Goal: Task Accomplishment & Management: Use online tool/utility

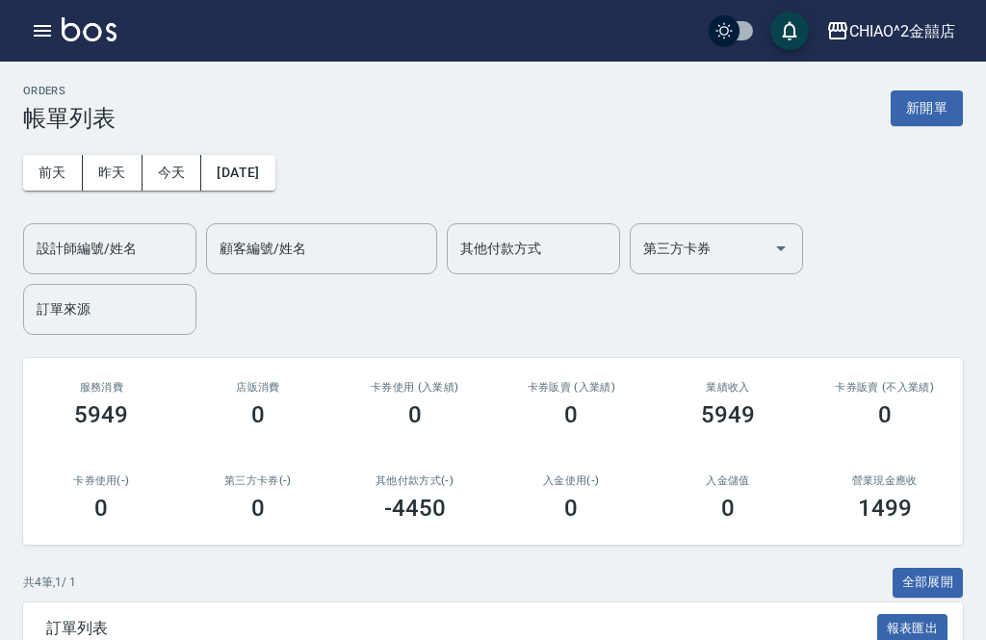
scroll to position [62, 0]
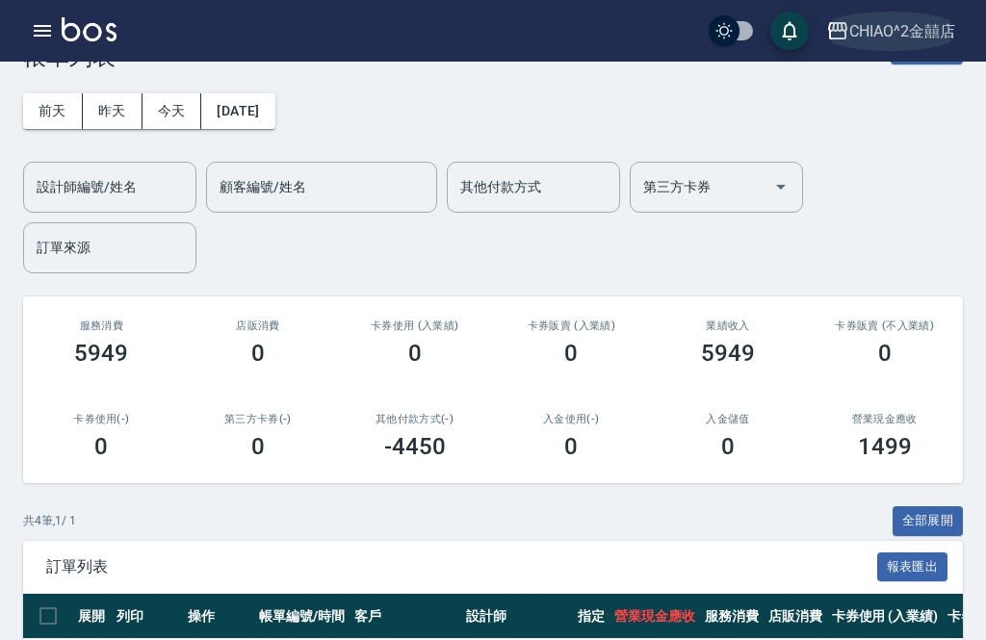
click at [884, 37] on div "CHIAO^2金囍店" at bounding box center [902, 31] width 106 height 24
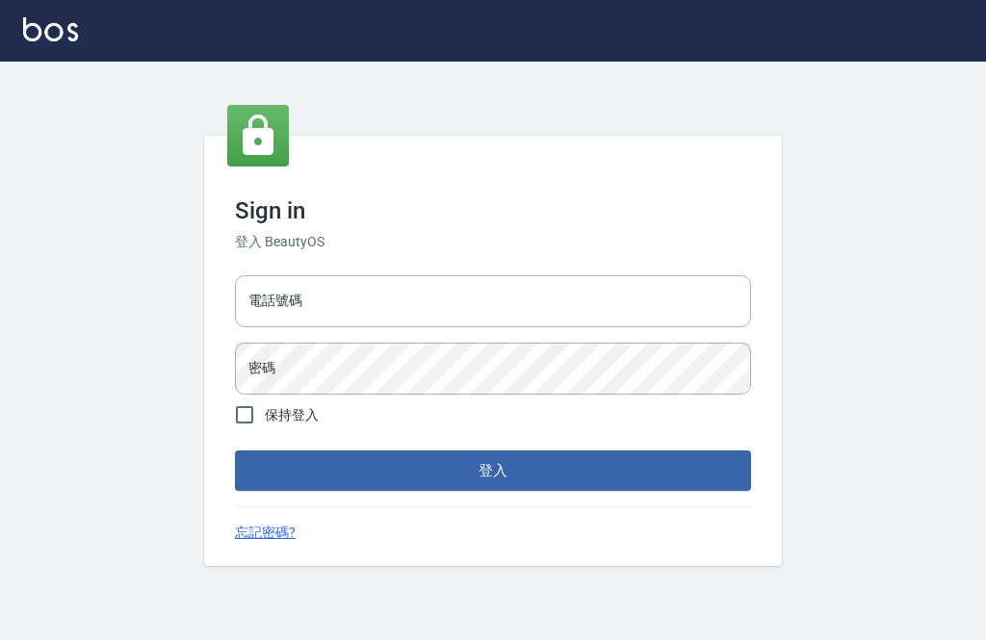
click at [588, 327] on input "電話號碼" at bounding box center [493, 301] width 516 height 52
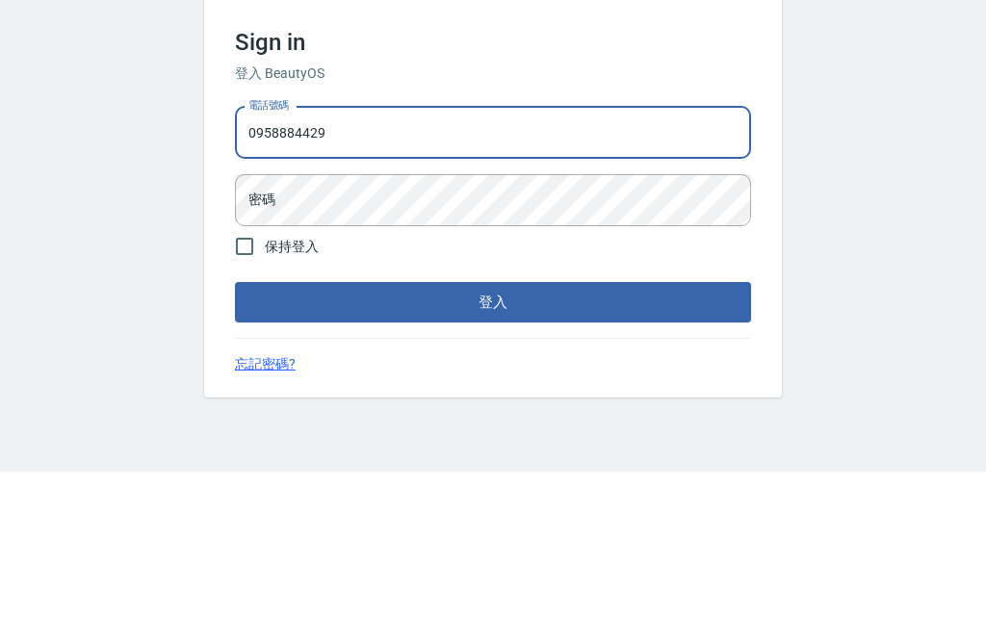
type input "0958884429"
click at [643, 268] on div "電話號碼 [PHONE_NUMBER] 電話號碼 密碼 密碼" at bounding box center [493, 335] width 532 height 135
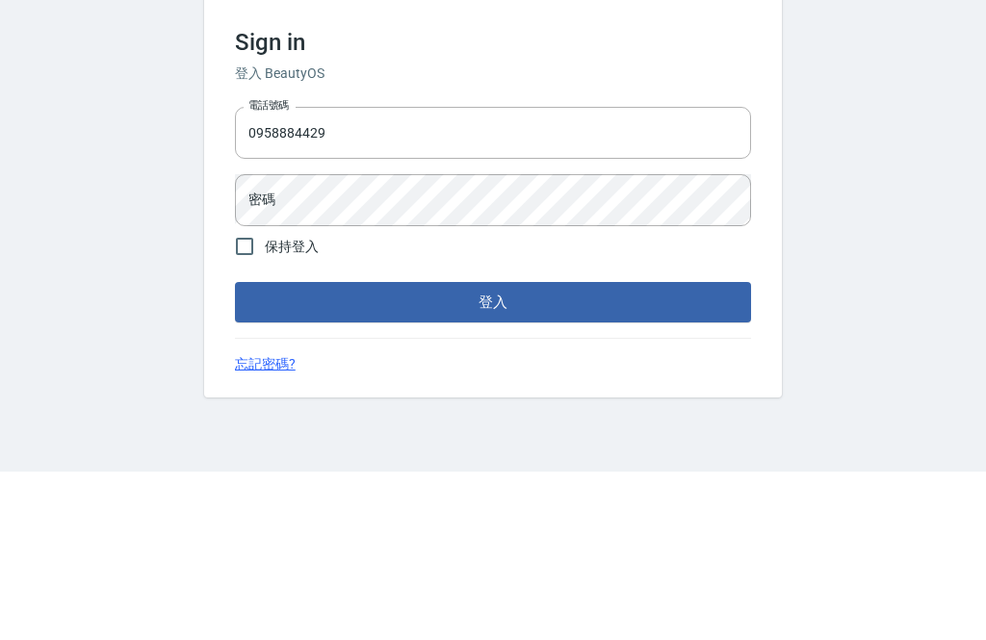
scroll to position [62, 0]
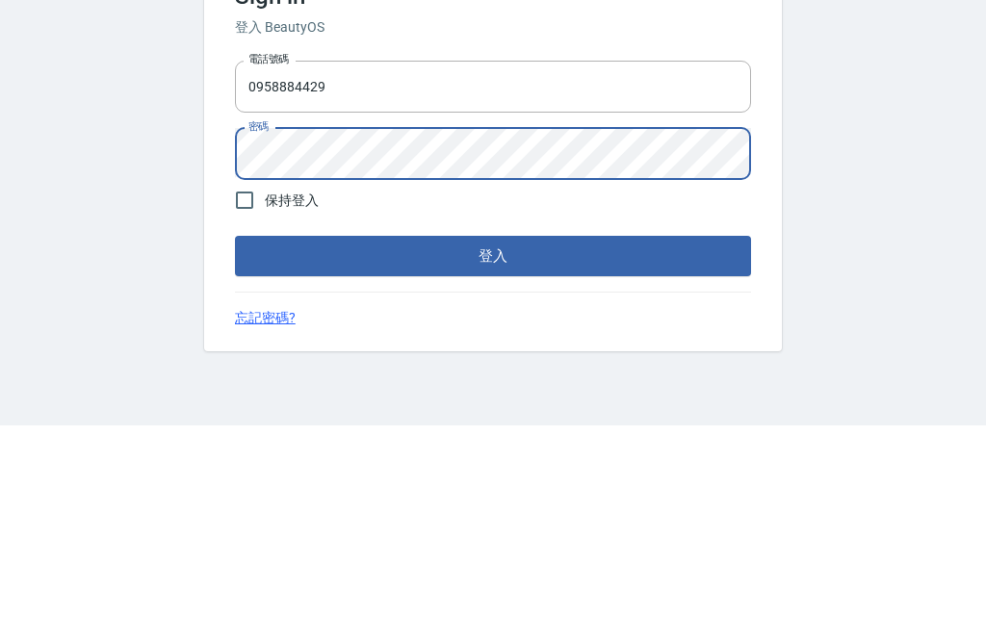
click at [678, 451] on button "登入" at bounding box center [493, 471] width 516 height 40
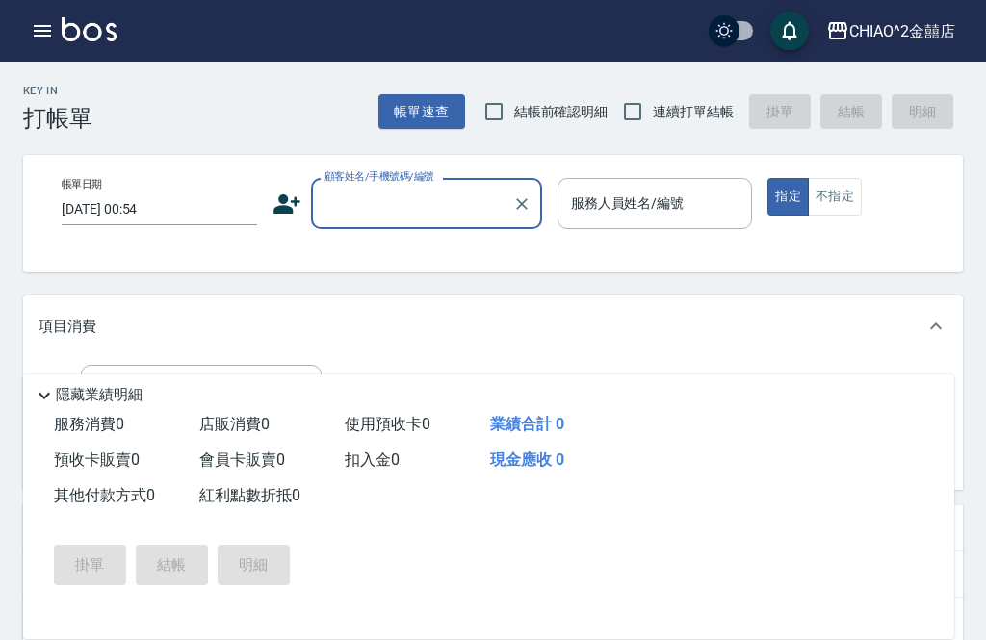
scroll to position [19, 0]
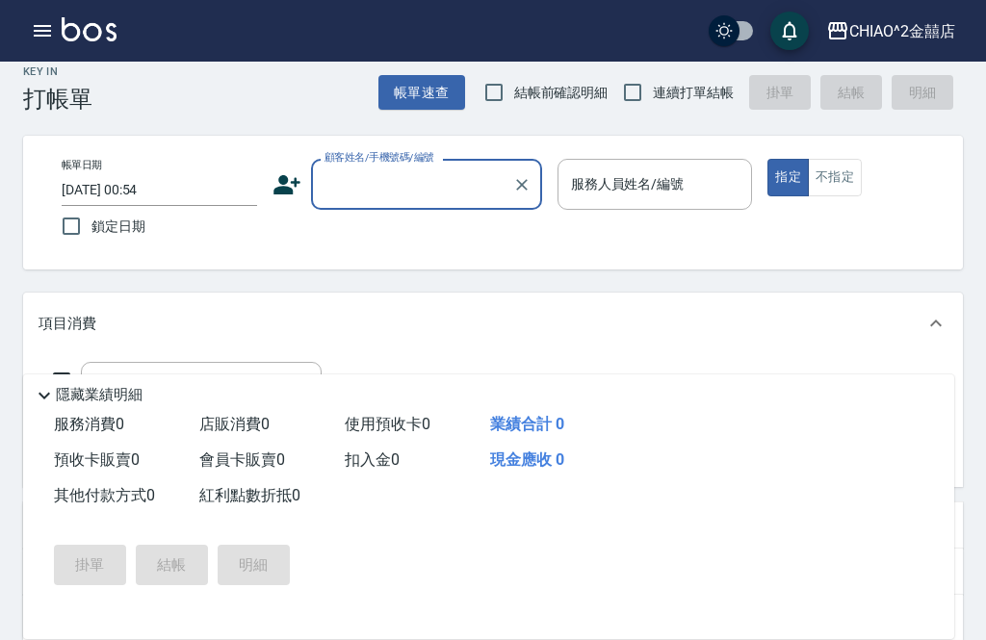
click at [184, 185] on input "[DATE] 00:54" at bounding box center [160, 190] width 196 height 32
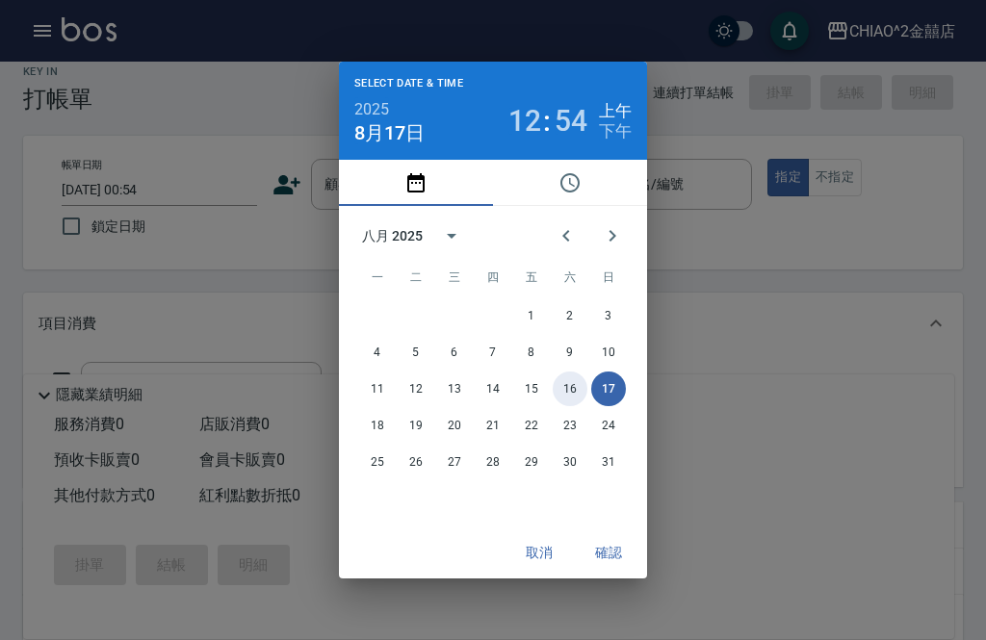
click at [583, 385] on button "16" at bounding box center [570, 389] width 35 height 35
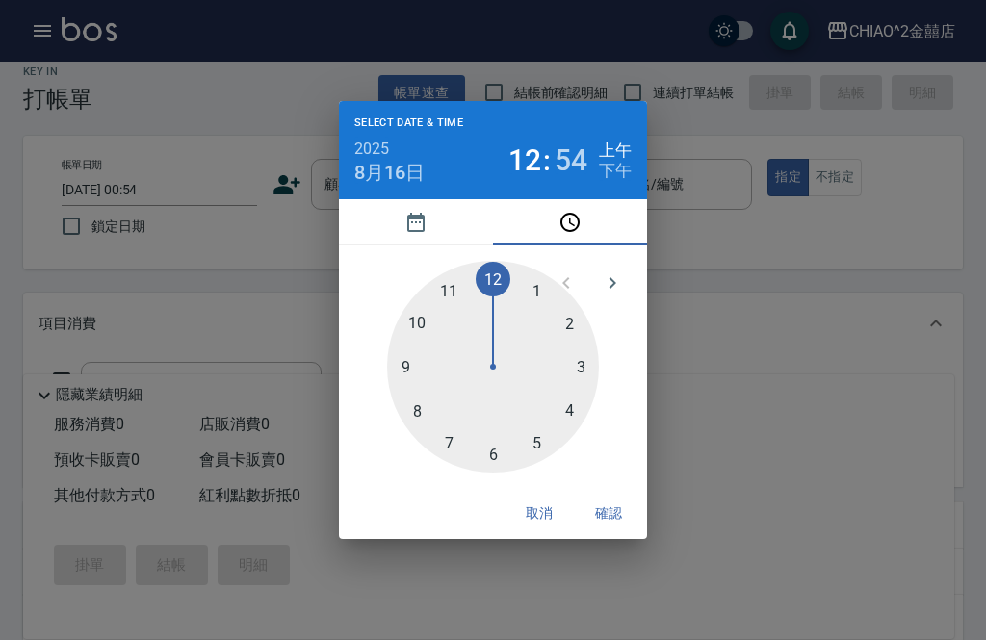
type input "[DATE] 00:54"
click at [621, 507] on button "確認" at bounding box center [609, 514] width 62 height 36
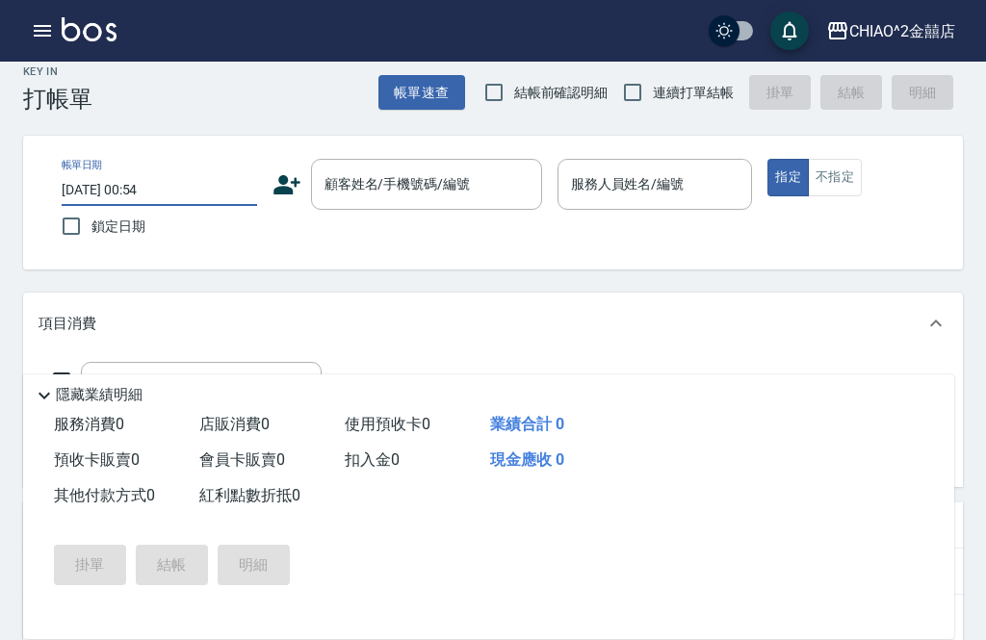
click at [468, 172] on input "顧客姓名/手機號碼/編號" at bounding box center [412, 185] width 185 height 34
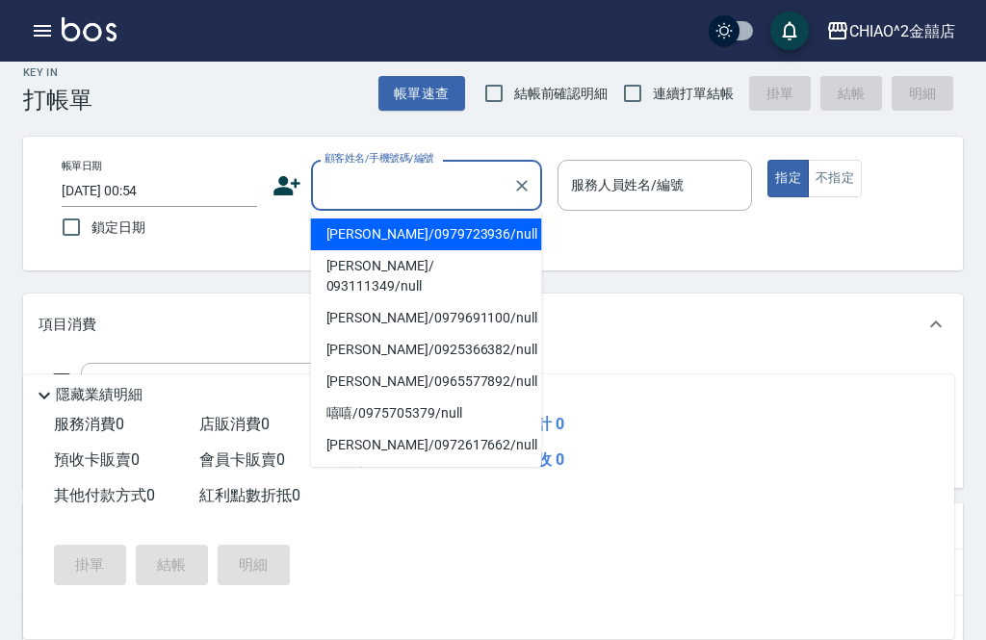
scroll to position [18, 0]
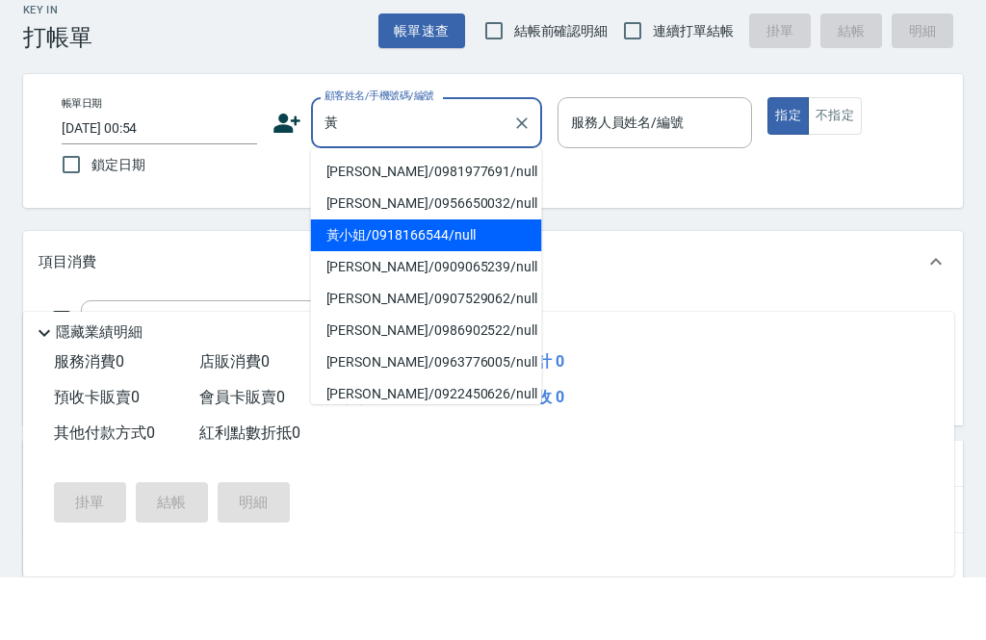
click at [486, 282] on li "黃小姐/0918166544/null" at bounding box center [426, 298] width 231 height 32
type input "黃小姐/0918166544/null"
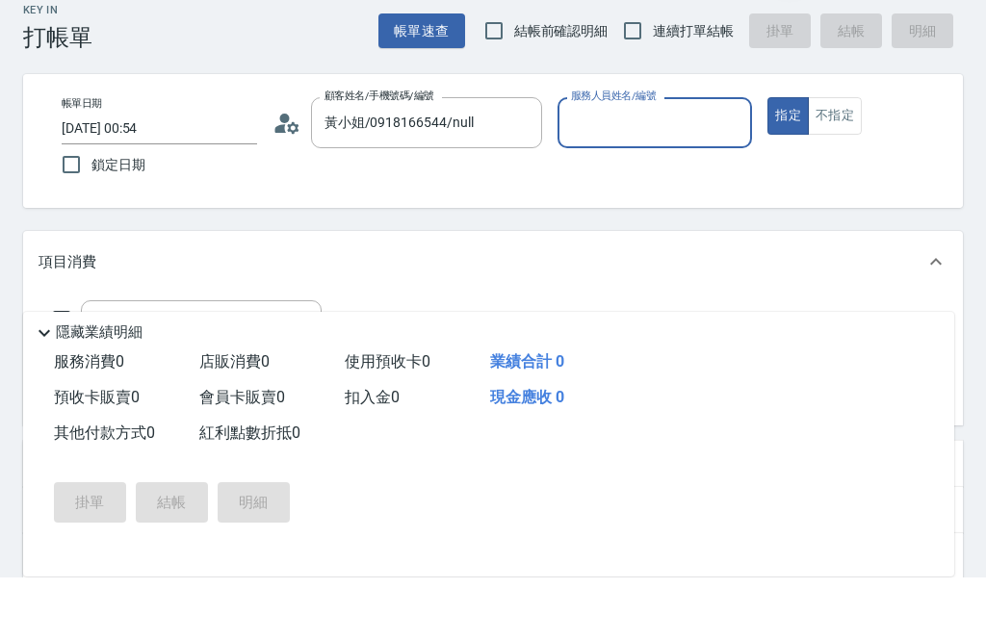
click at [675, 169] on input "服務人員姓名/編號" at bounding box center [655, 186] width 178 height 34
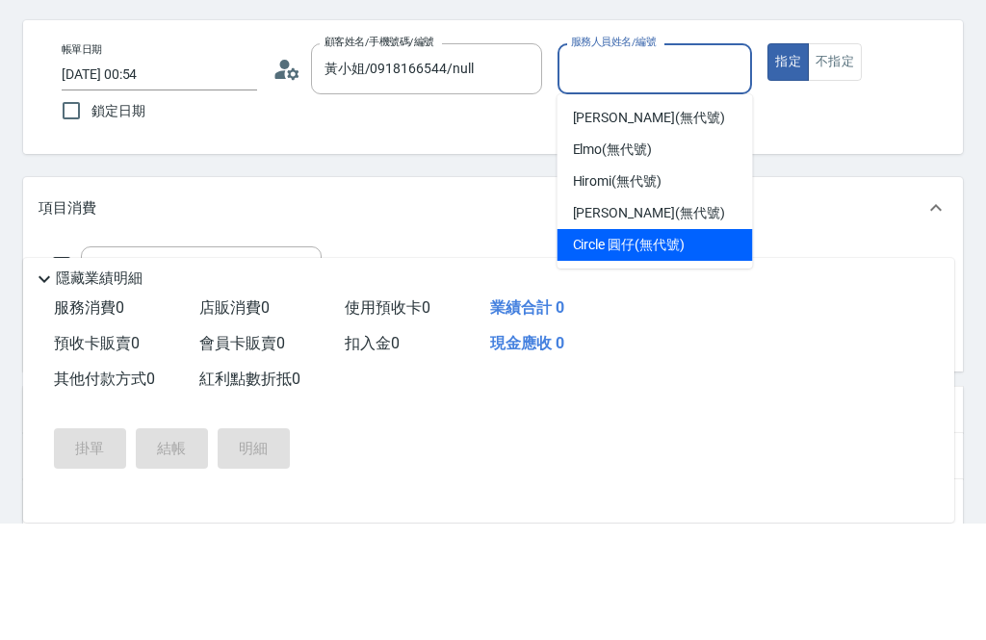
click at [695, 346] on div "Circle 圓仔 (無代號)" at bounding box center [656, 362] width 196 height 32
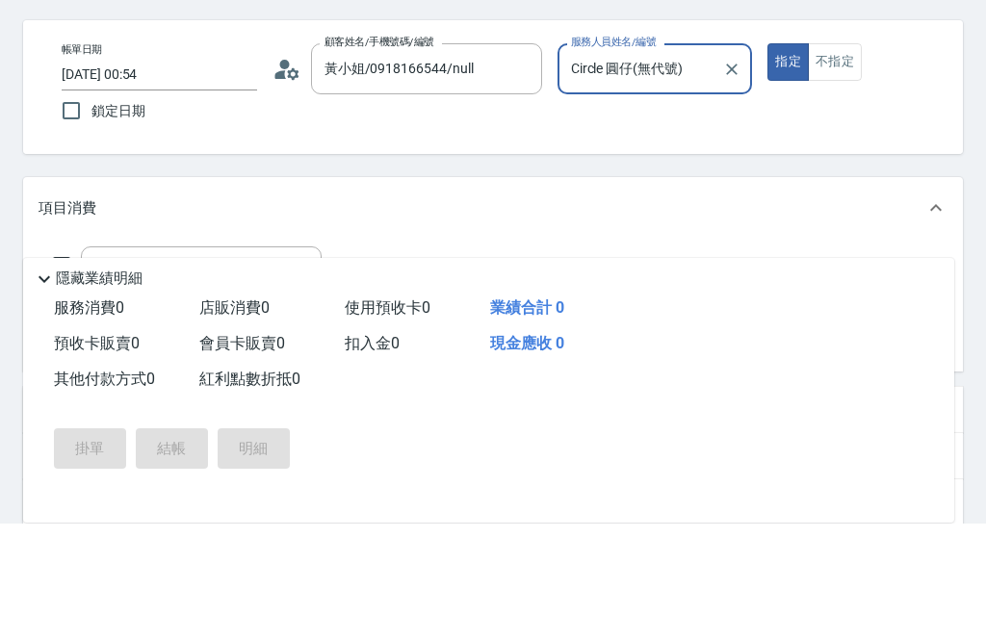
click at [671, 169] on input "Circle 圓仔(無代號)" at bounding box center [640, 186] width 149 height 34
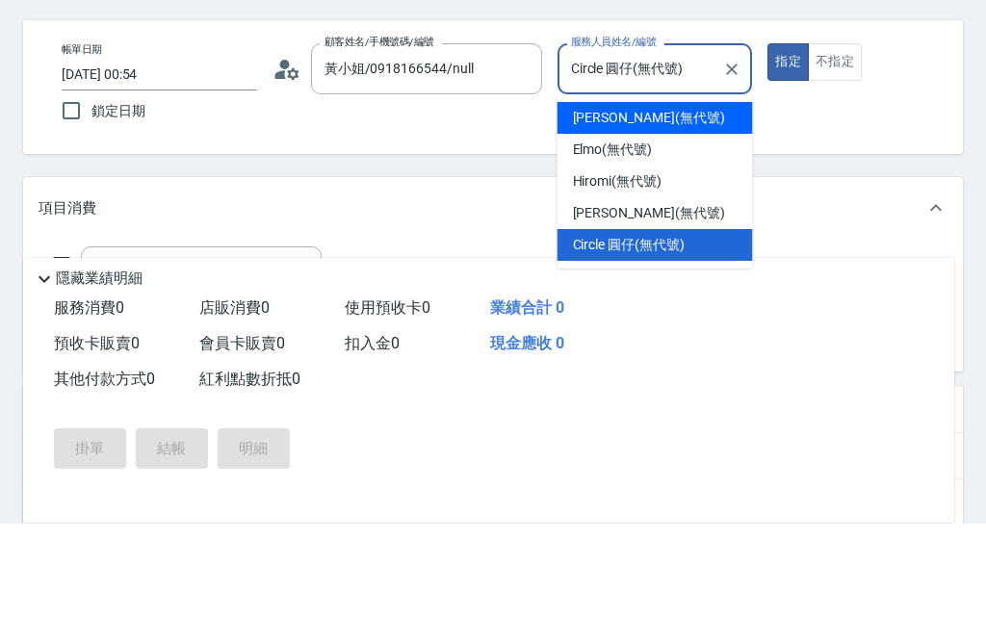
click at [658, 219] on div "[PERSON_NAME] (無代號)" at bounding box center [656, 235] width 196 height 32
type input "[PERSON_NAME](無代號)"
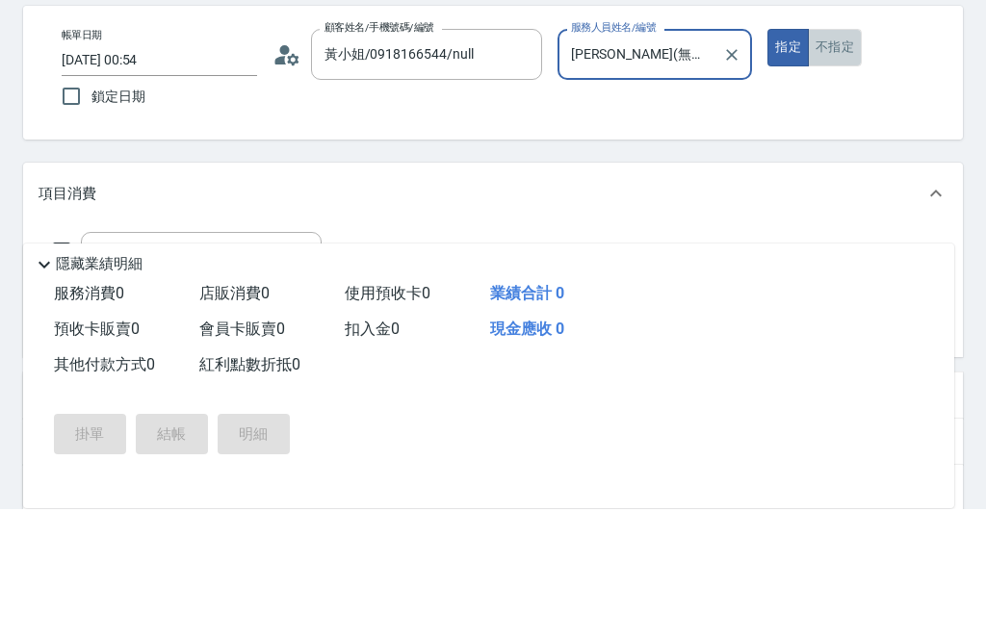
click at [849, 160] on button "不指定" at bounding box center [835, 179] width 54 height 38
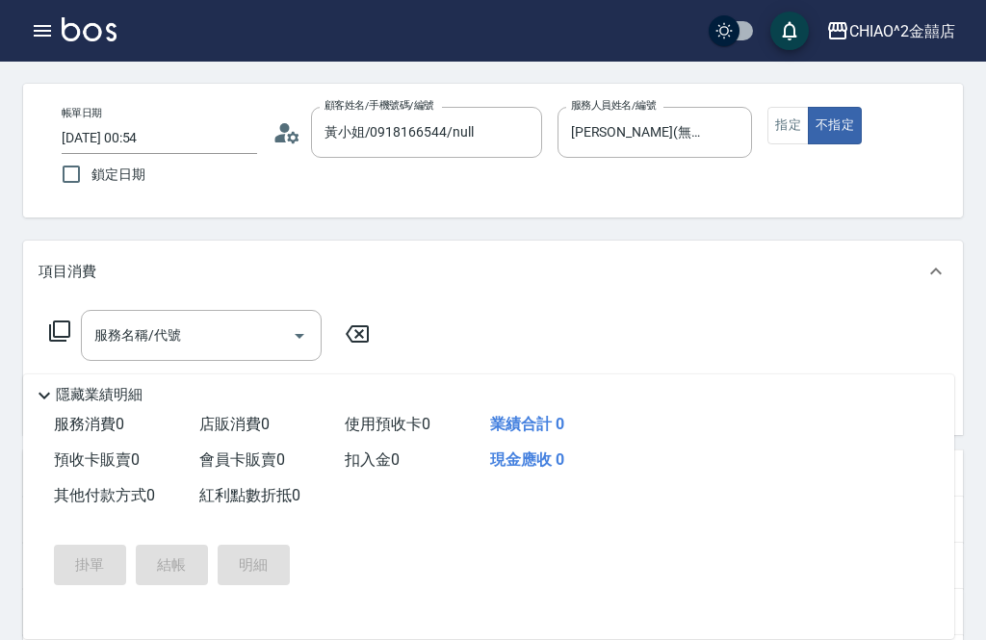
scroll to position [46, 0]
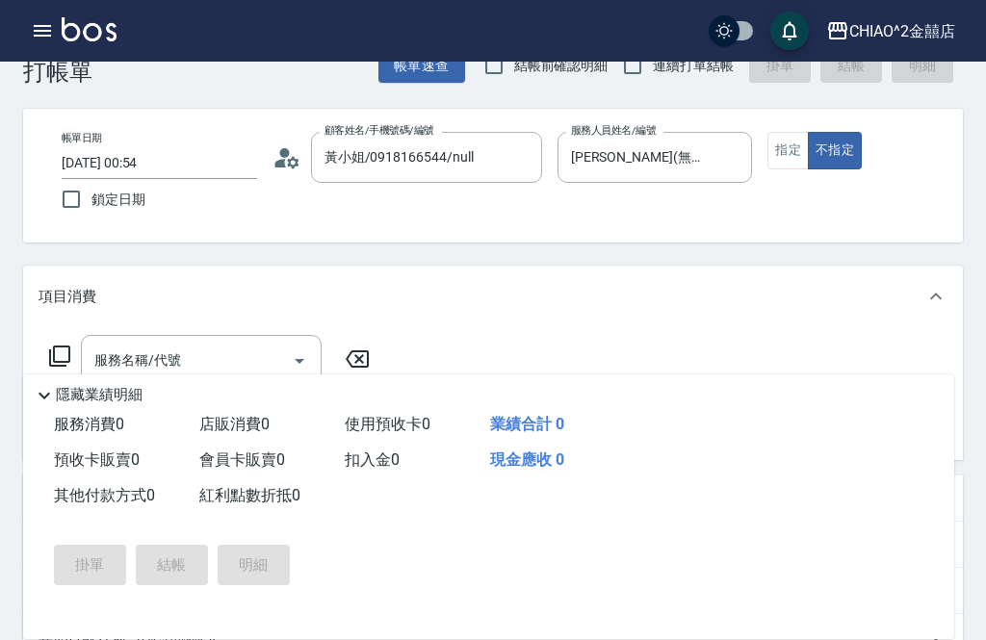
click at [252, 365] on input "服務名稱/代號" at bounding box center [187, 361] width 195 height 34
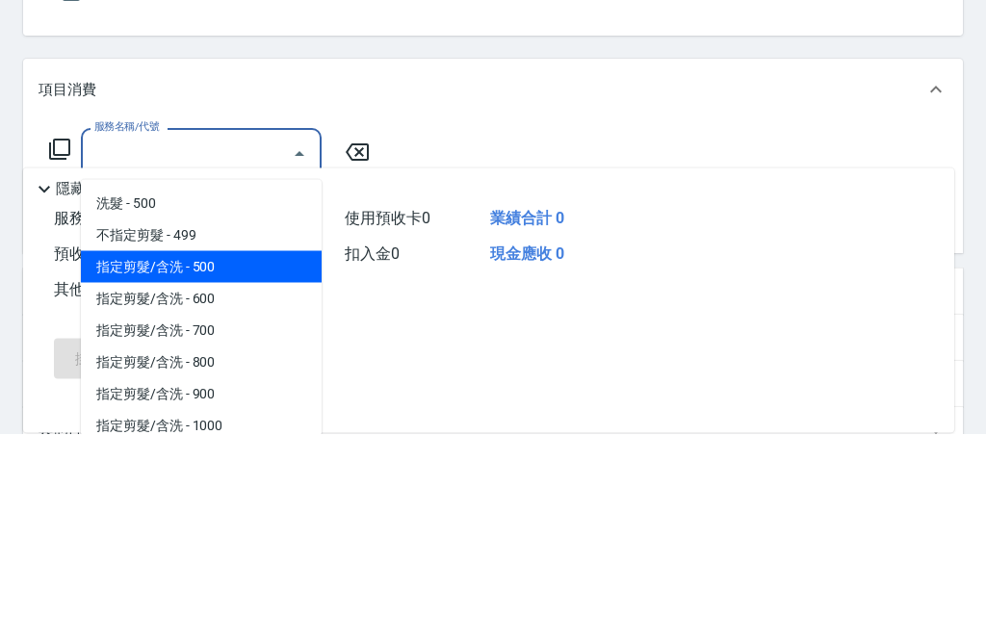
scroll to position [9, 0]
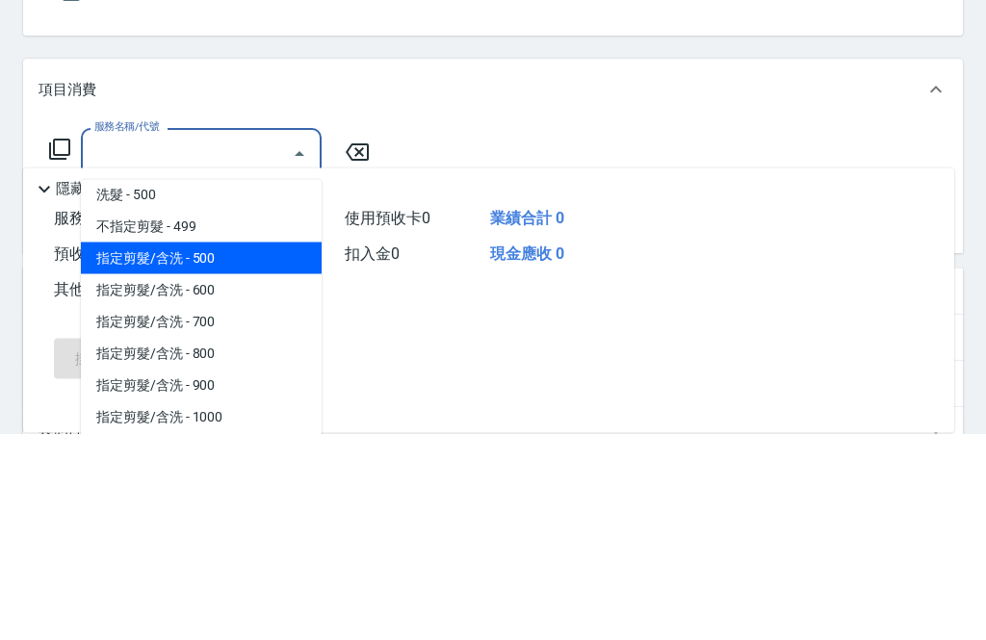
click at [273, 418] on span "不指定剪髮 - 499" at bounding box center [201, 434] width 241 height 32
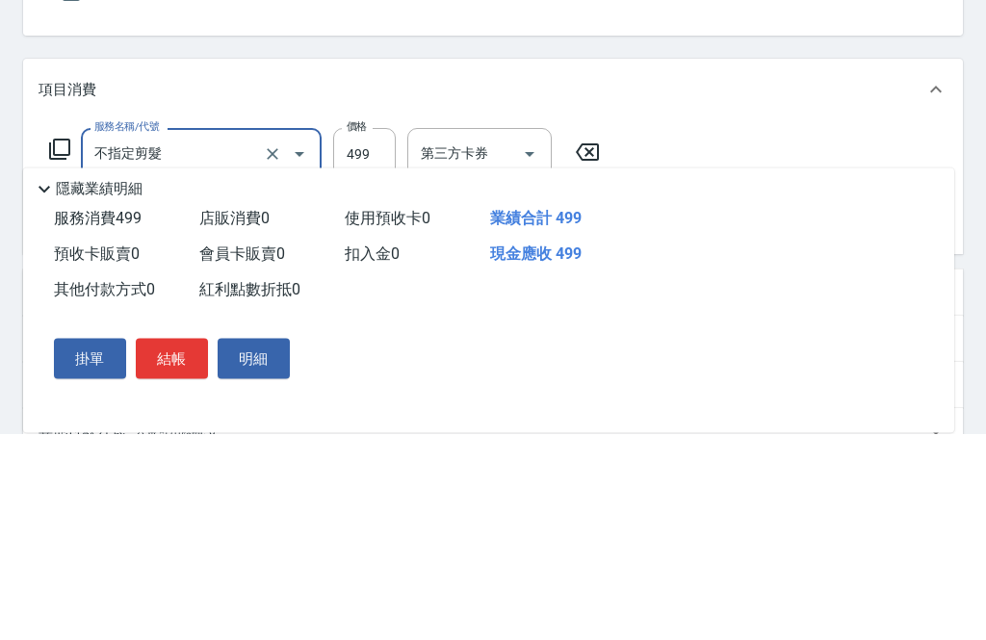
type input "不指定剪髮"
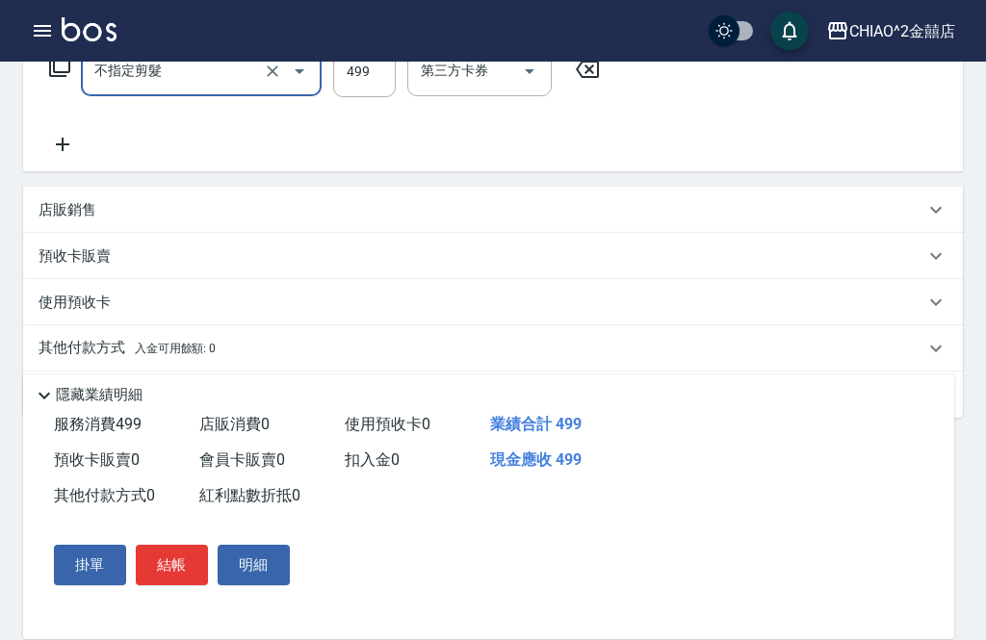
scroll to position [338, 0]
click at [509, 350] on div "其他付款方式 入金可用餘額: 0" at bounding box center [482, 346] width 886 height 21
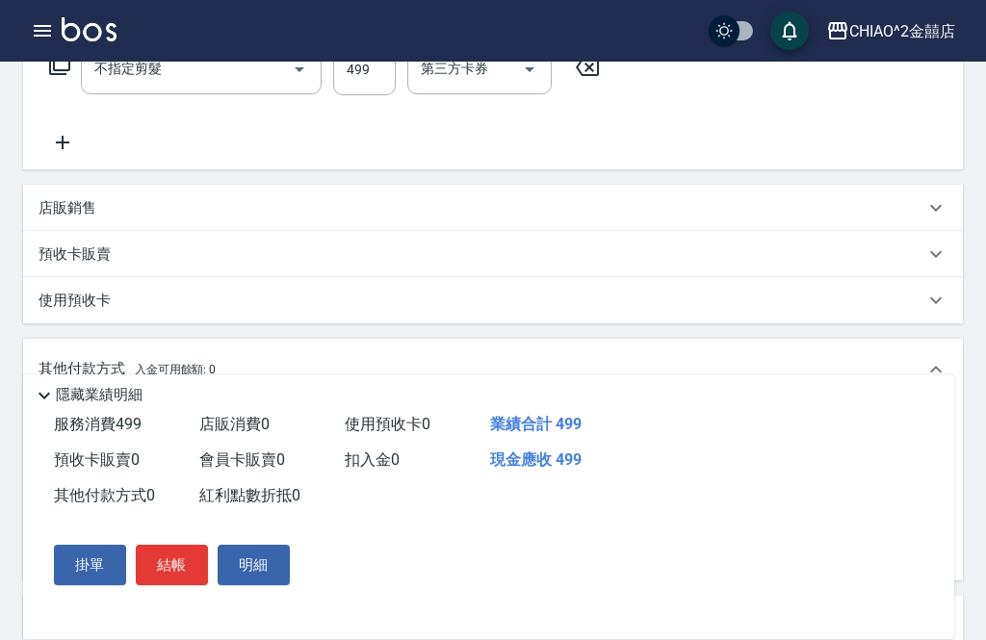
scroll to position [0, 0]
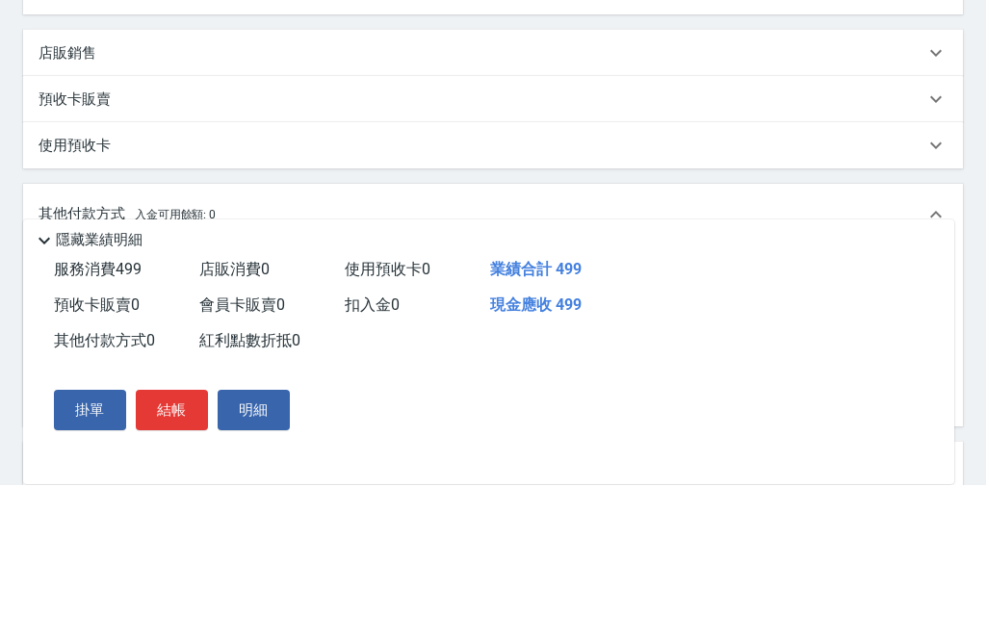
click at [755, 339] on div "其他付款方式 入金可用餘額: 0" at bounding box center [493, 370] width 940 height 62
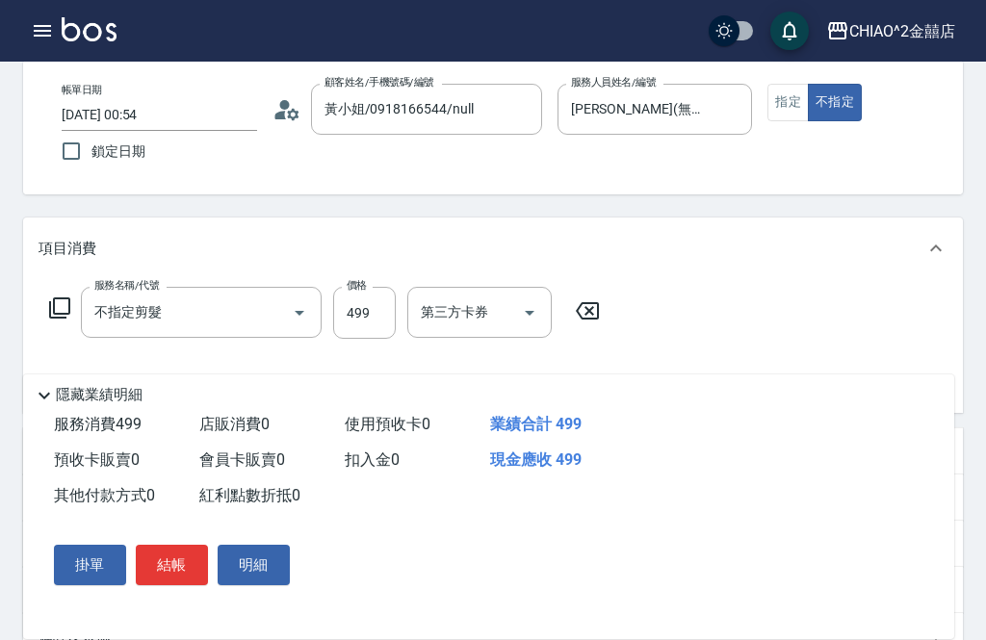
scroll to position [79, 0]
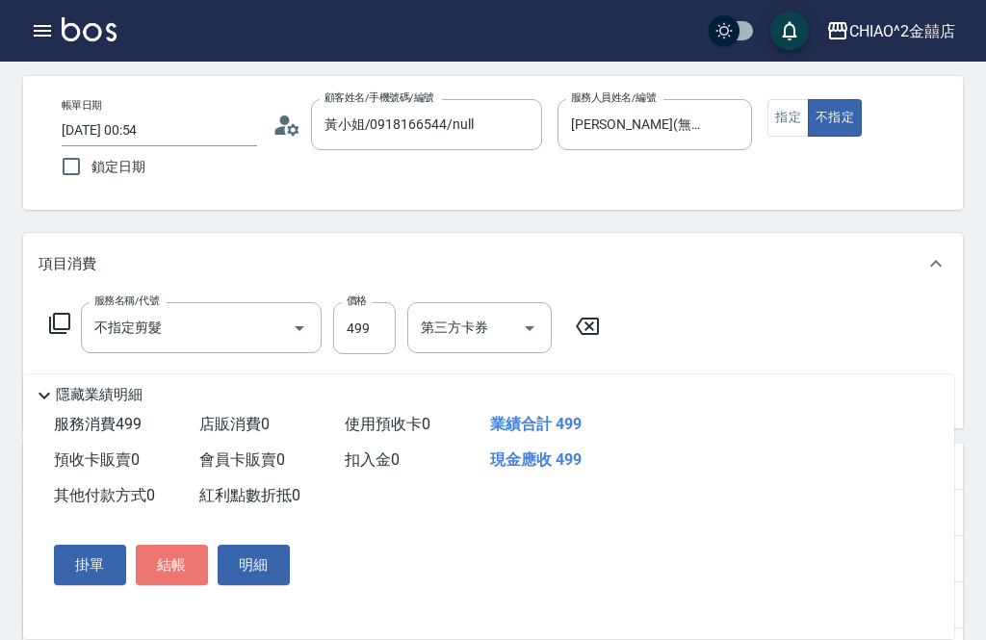
click at [179, 567] on button "結帳" at bounding box center [172, 565] width 72 height 40
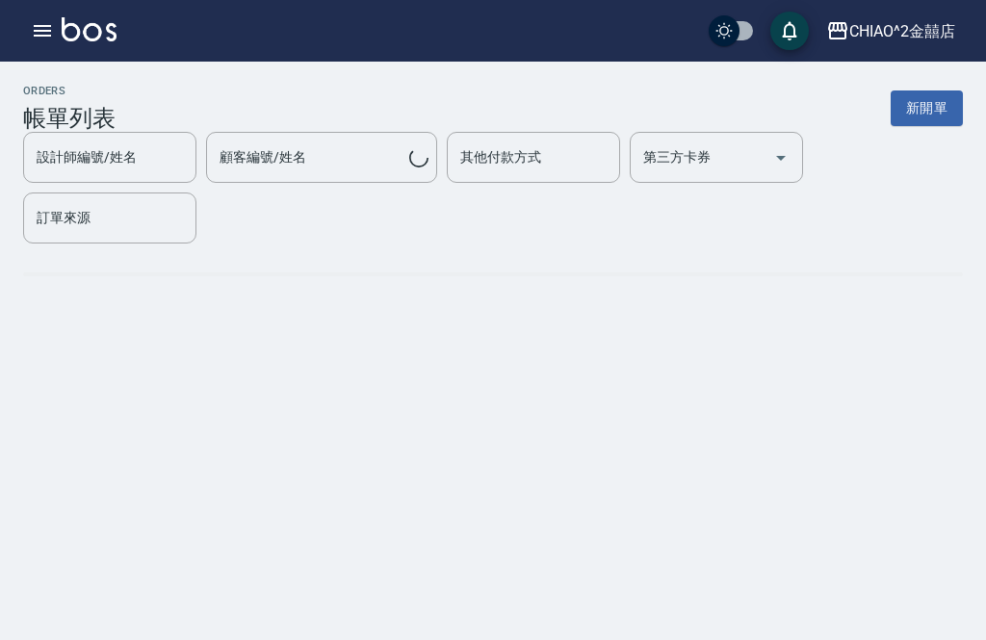
scroll to position [62, 0]
